Goal: Information Seeking & Learning: Learn about a topic

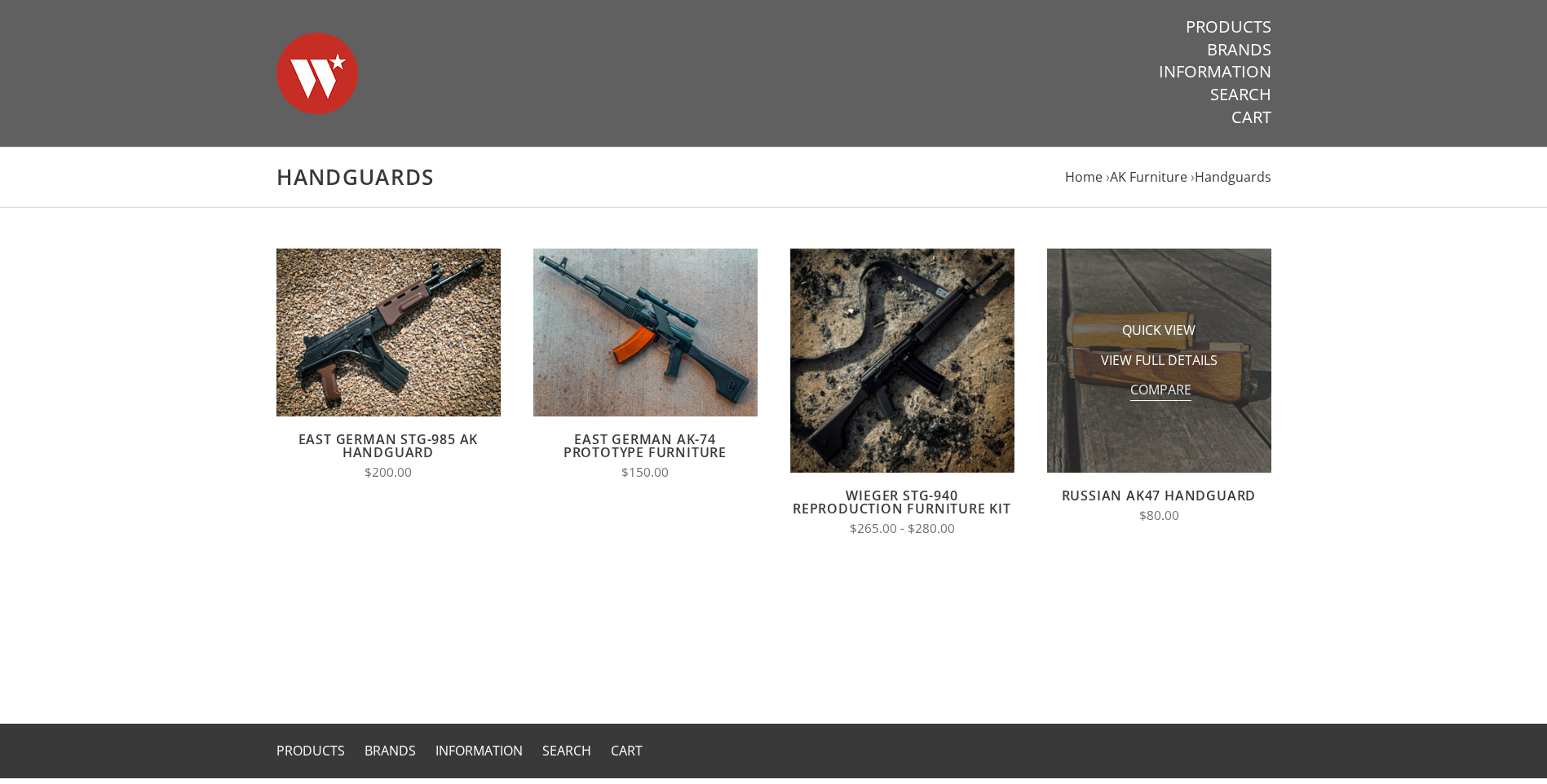
click at [1131, 386] on span "Compare" at bounding box center [1161, 391] width 61 height 20
click at [1127, 395] on input "Compare" at bounding box center [1127, 395] width 0 height 0
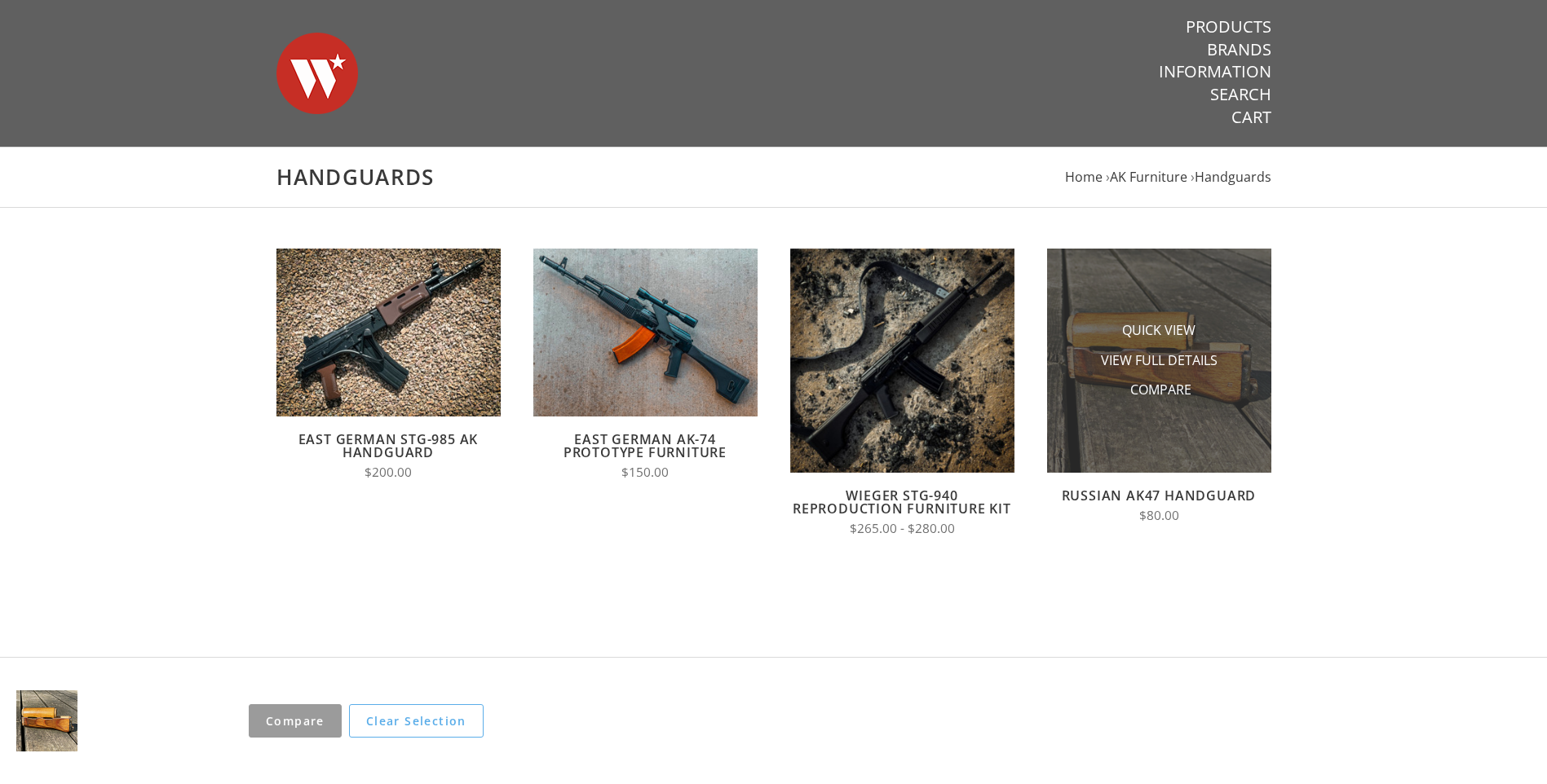
click at [1101, 391] on li "Compare" at bounding box center [1159, 390] width 163 height 30
click at [1148, 339] on span "Quick View" at bounding box center [1160, 331] width 74 height 20
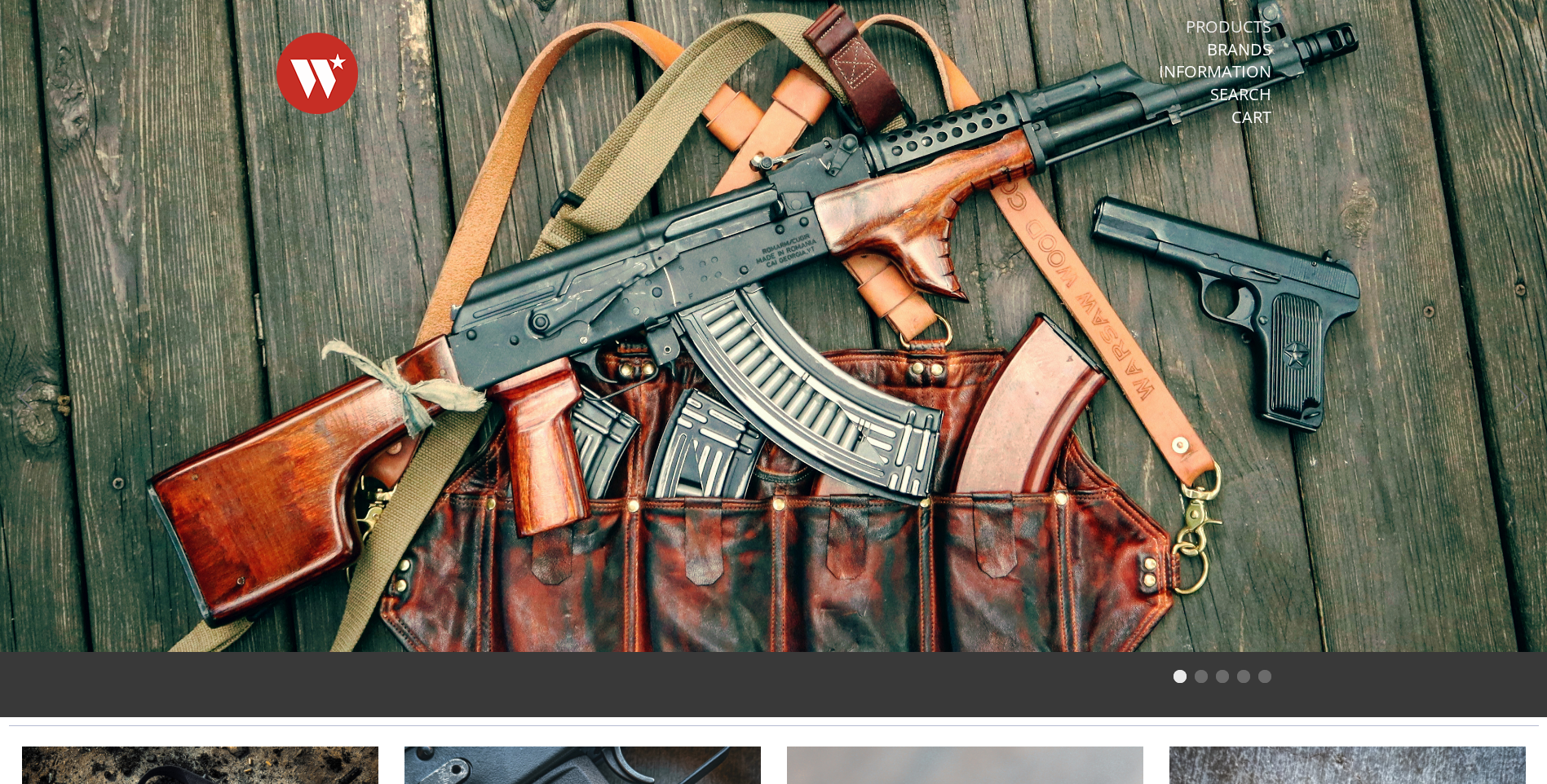
click at [1247, 26] on link "Products" at bounding box center [1229, 26] width 86 height 21
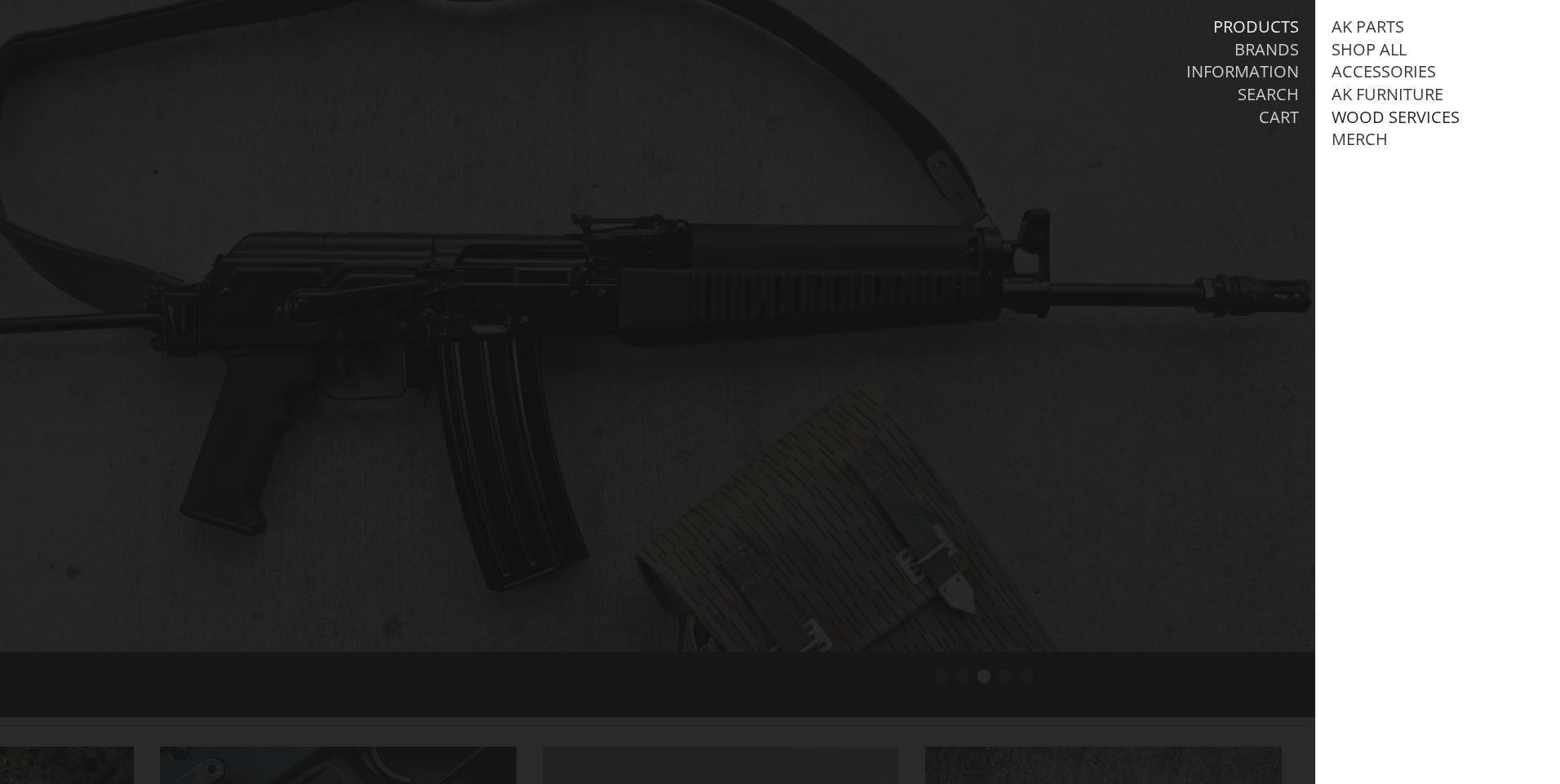
click at [1387, 113] on link "Wood Services" at bounding box center [1395, 117] width 128 height 21
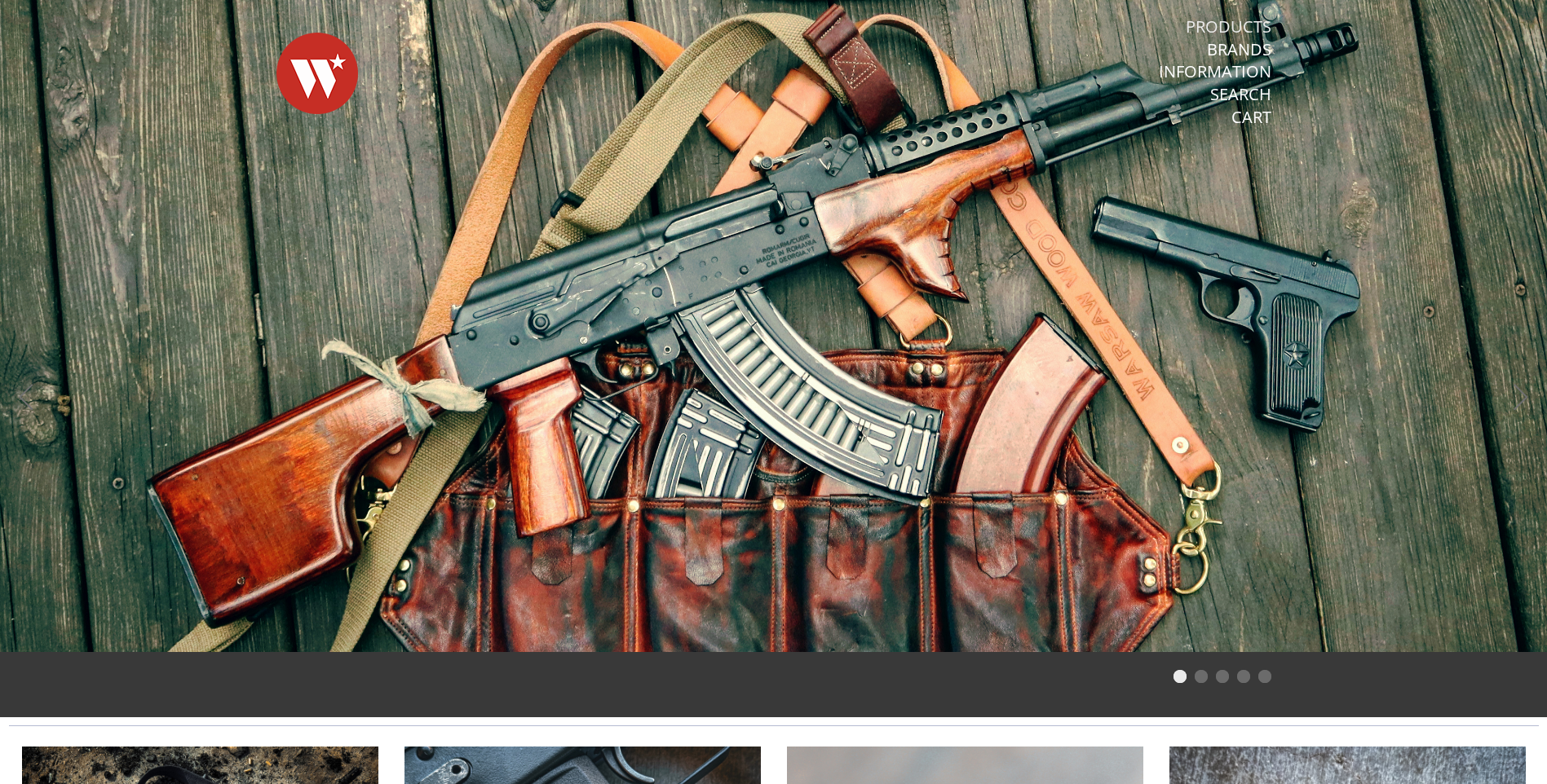
click at [1255, 25] on link "Products" at bounding box center [1229, 26] width 86 height 21
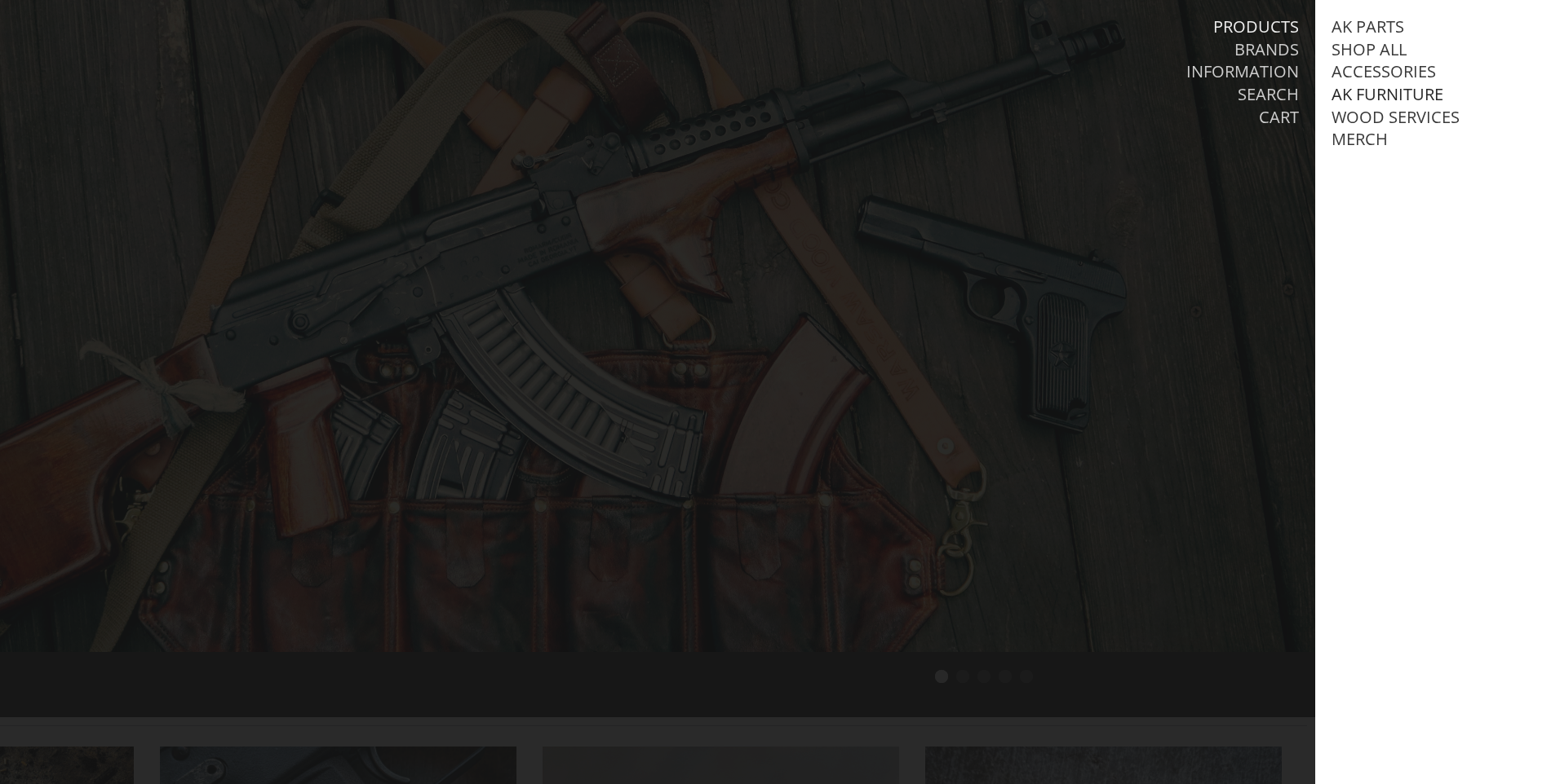
click at [1391, 92] on link "AK Furniture" at bounding box center [1387, 94] width 112 height 21
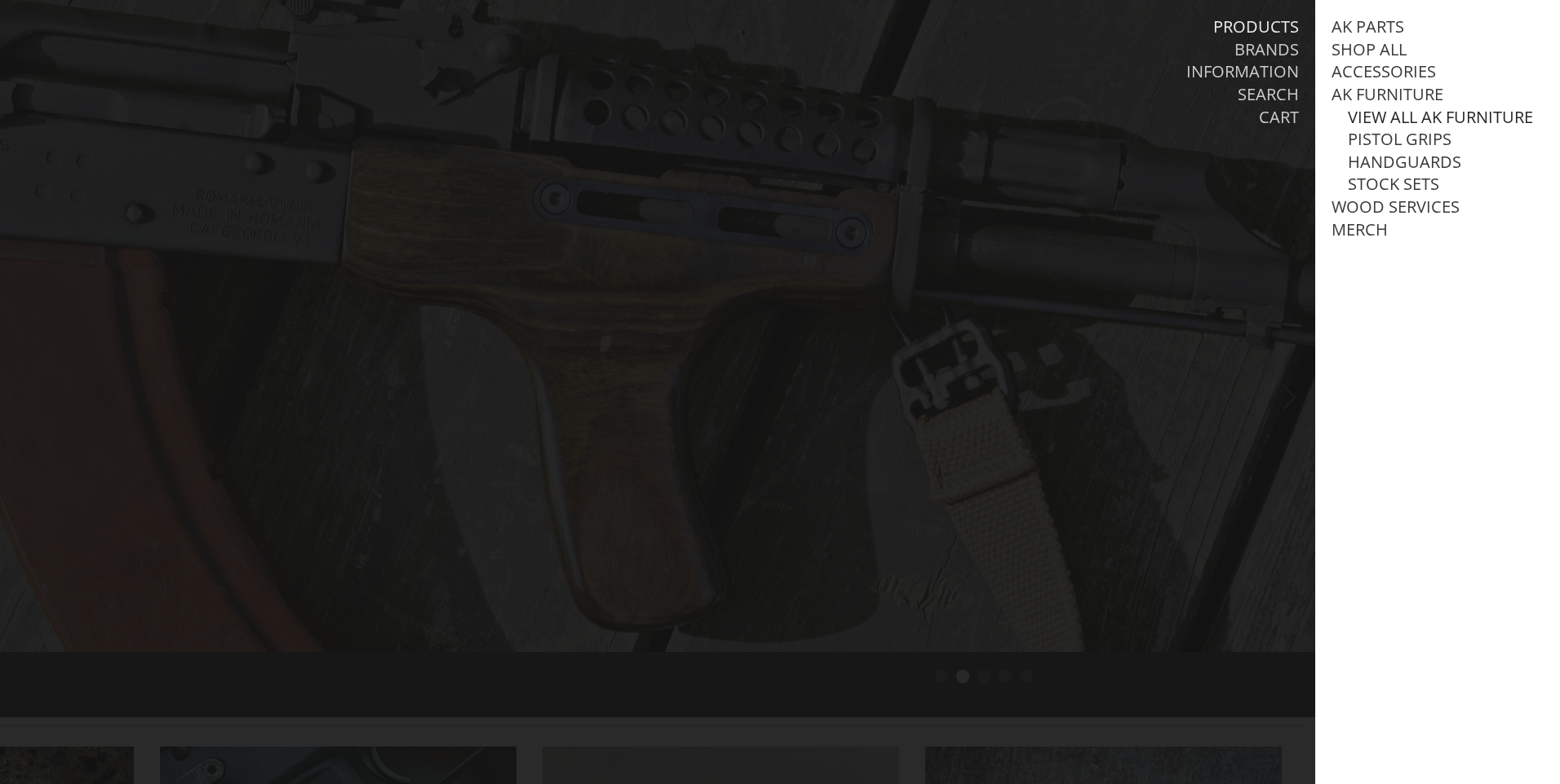
click at [1413, 118] on link "View all AK Furniture" at bounding box center [1440, 117] width 186 height 21
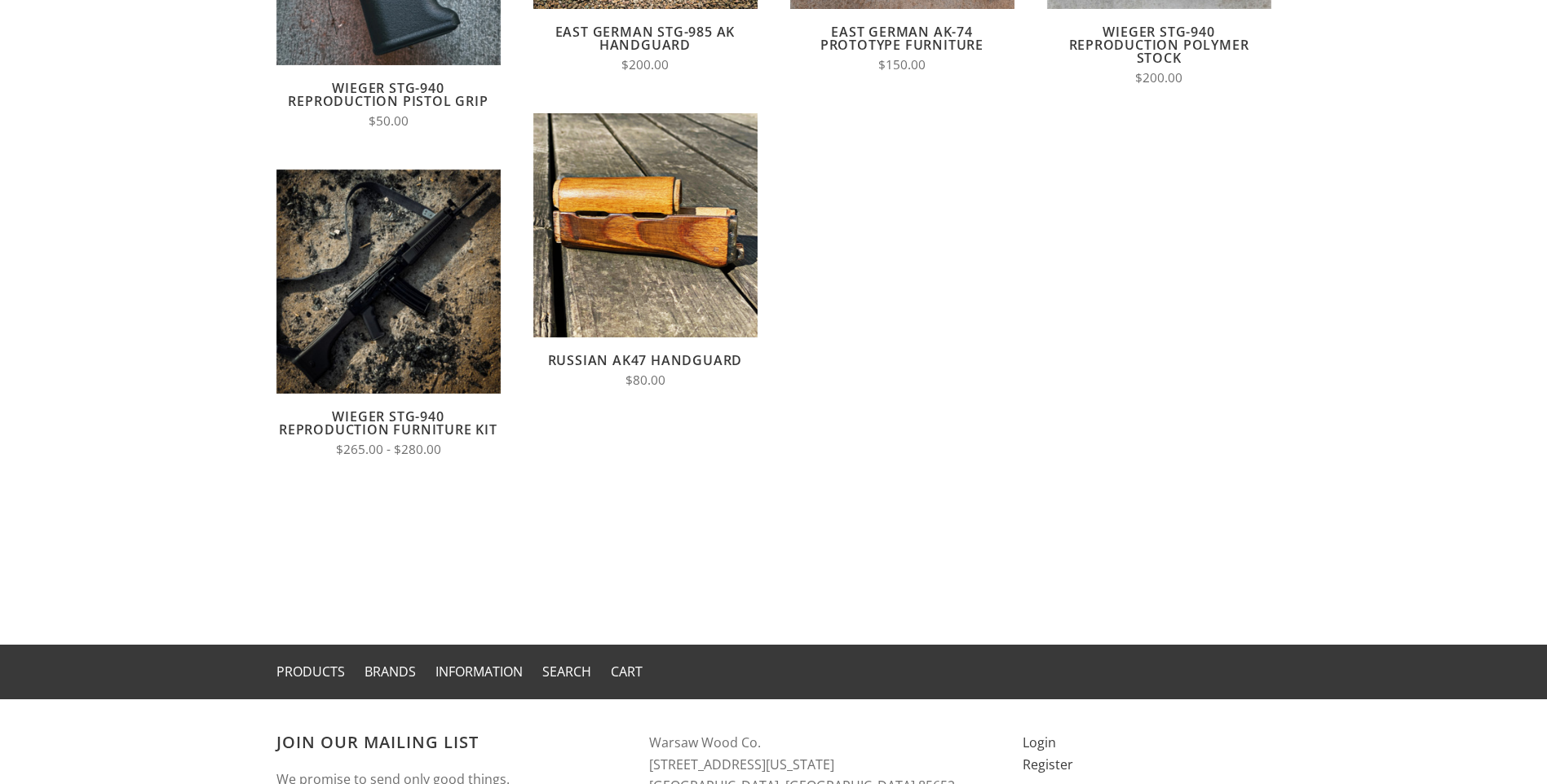
scroll to position [489, 0]
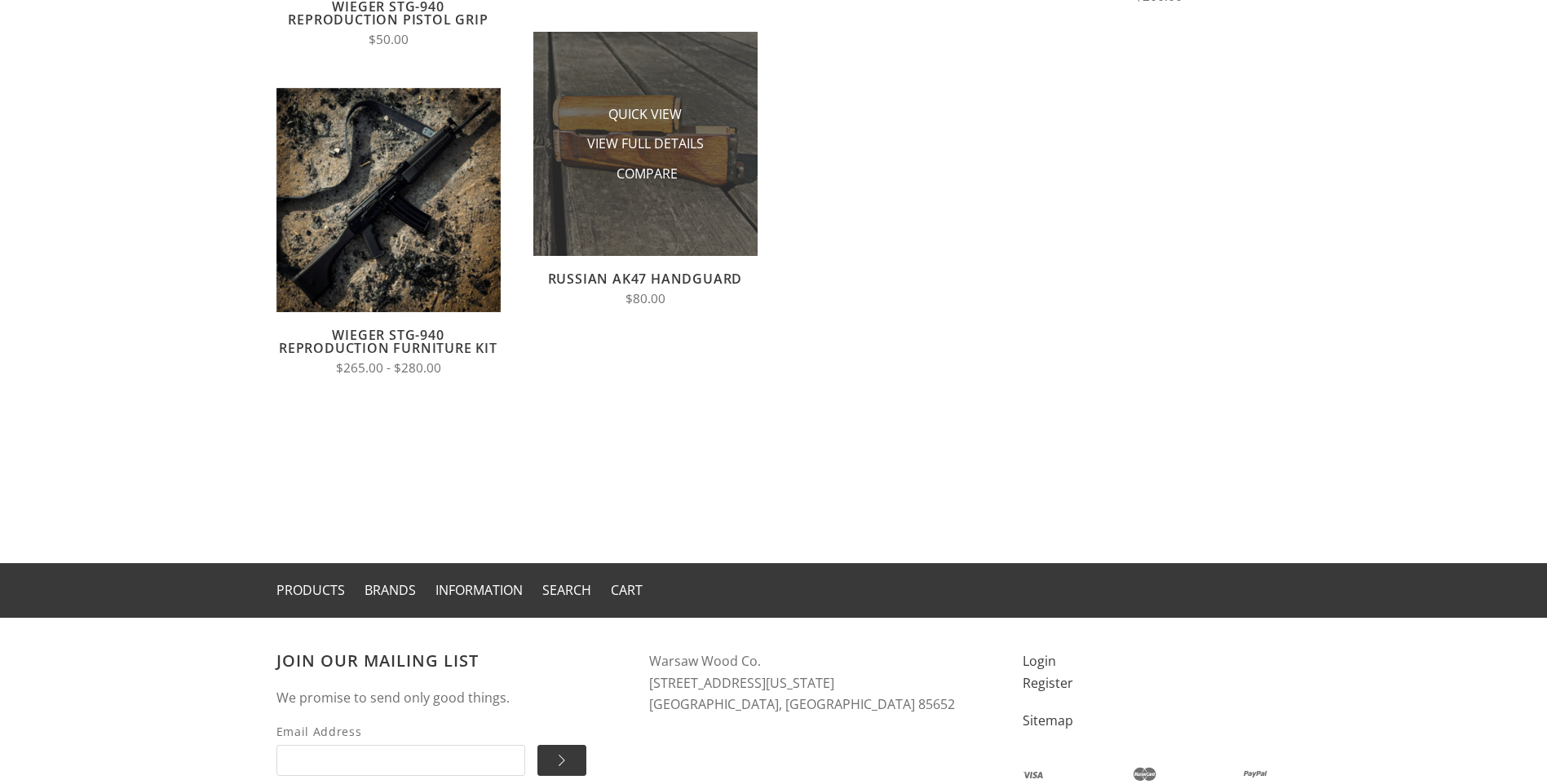
click at [611, 229] on img at bounding box center [645, 144] width 225 height 224
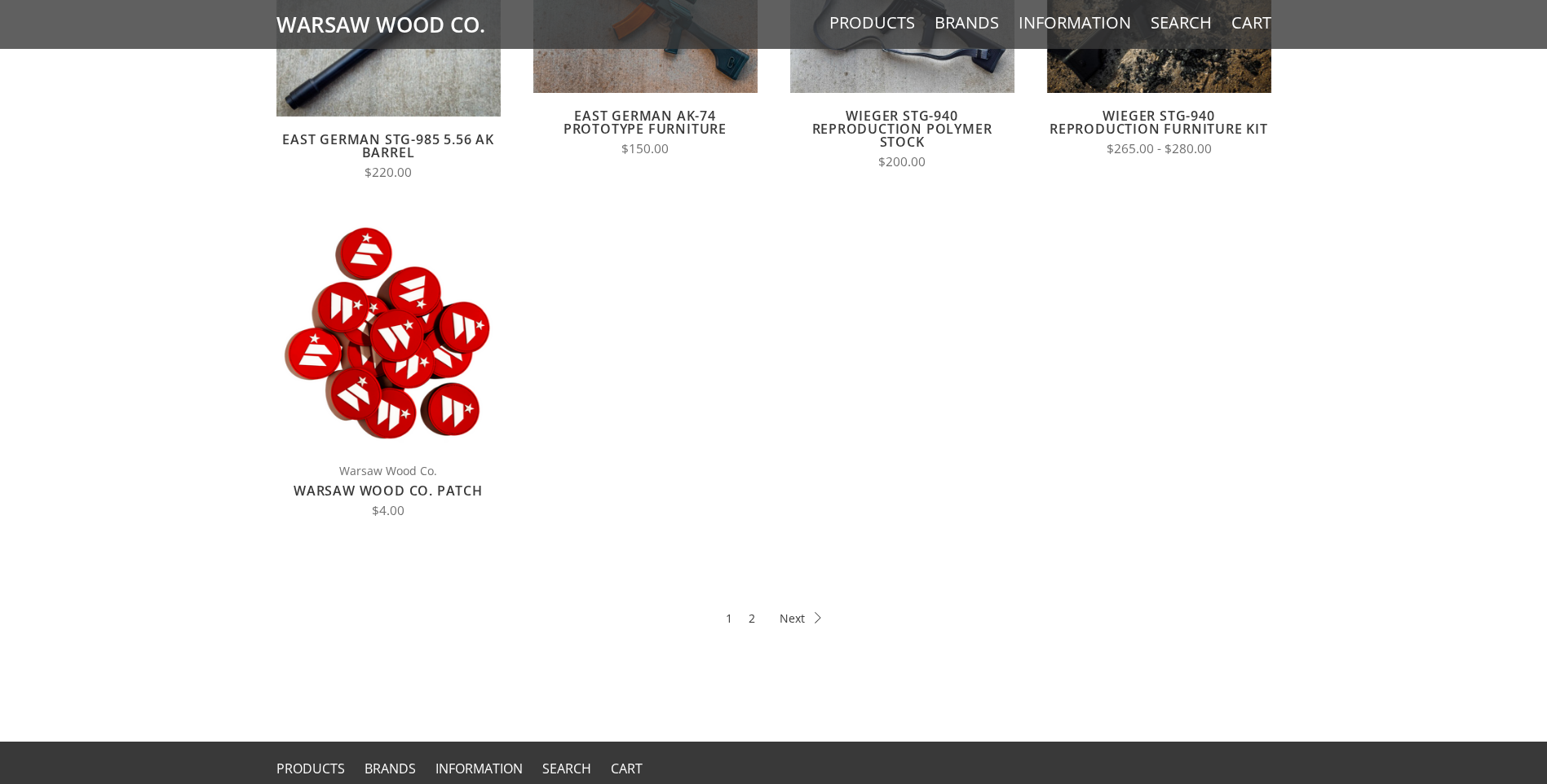
scroll to position [734, 0]
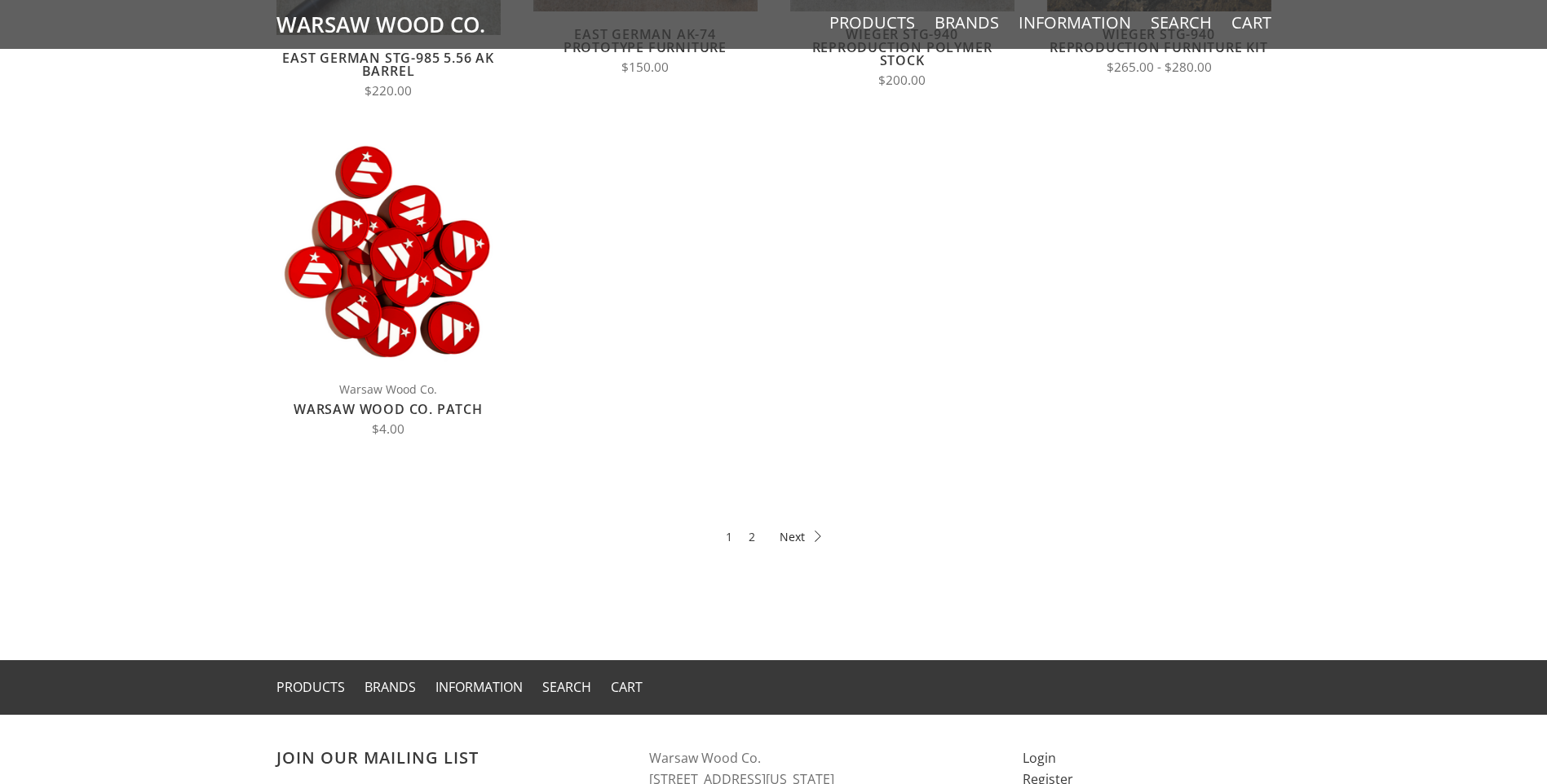
click at [792, 535] on icon at bounding box center [800, 536] width 42 height 11
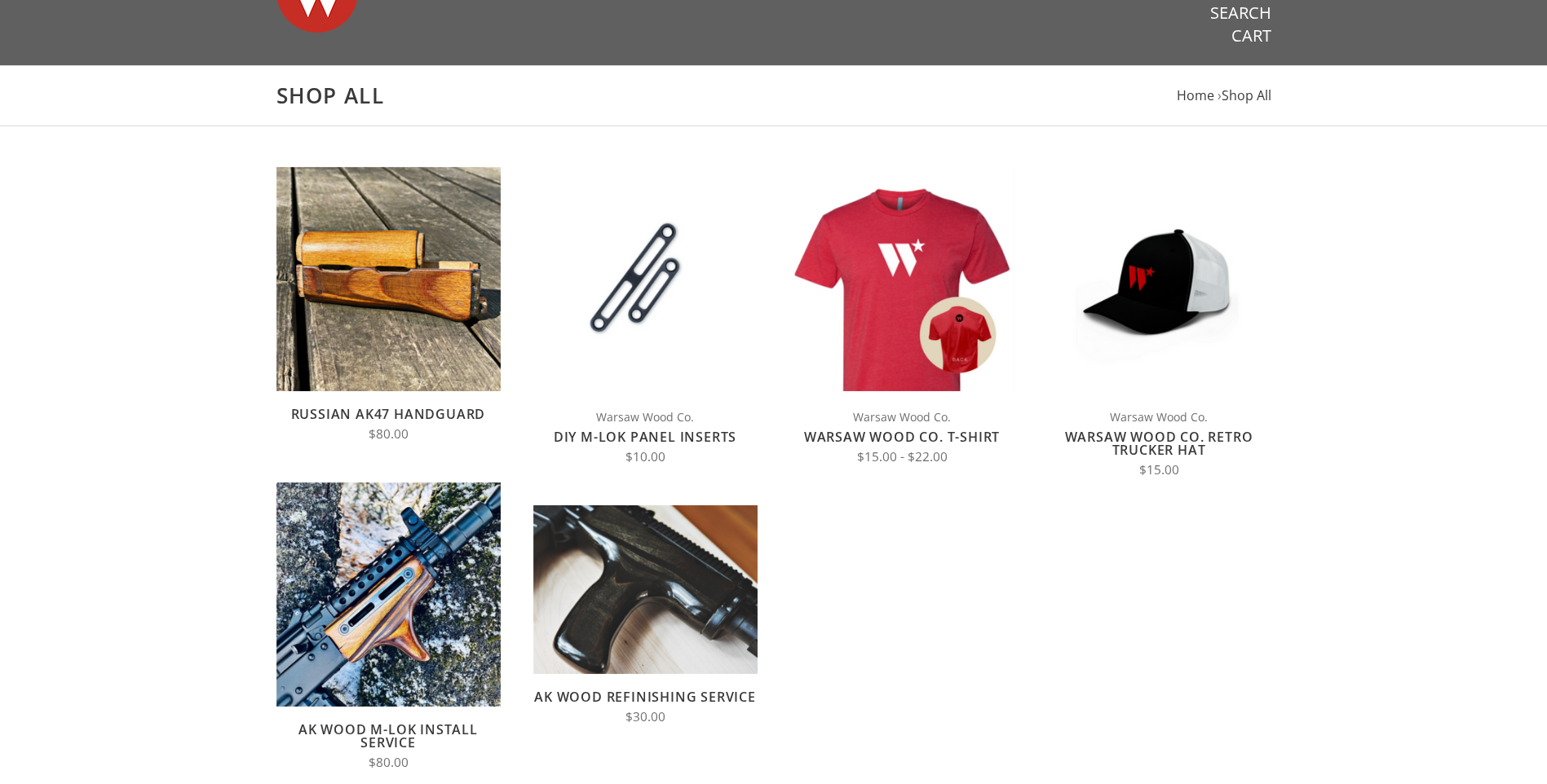
scroll to position [163, 0]
